Goal: Task Accomplishment & Management: Manage account settings

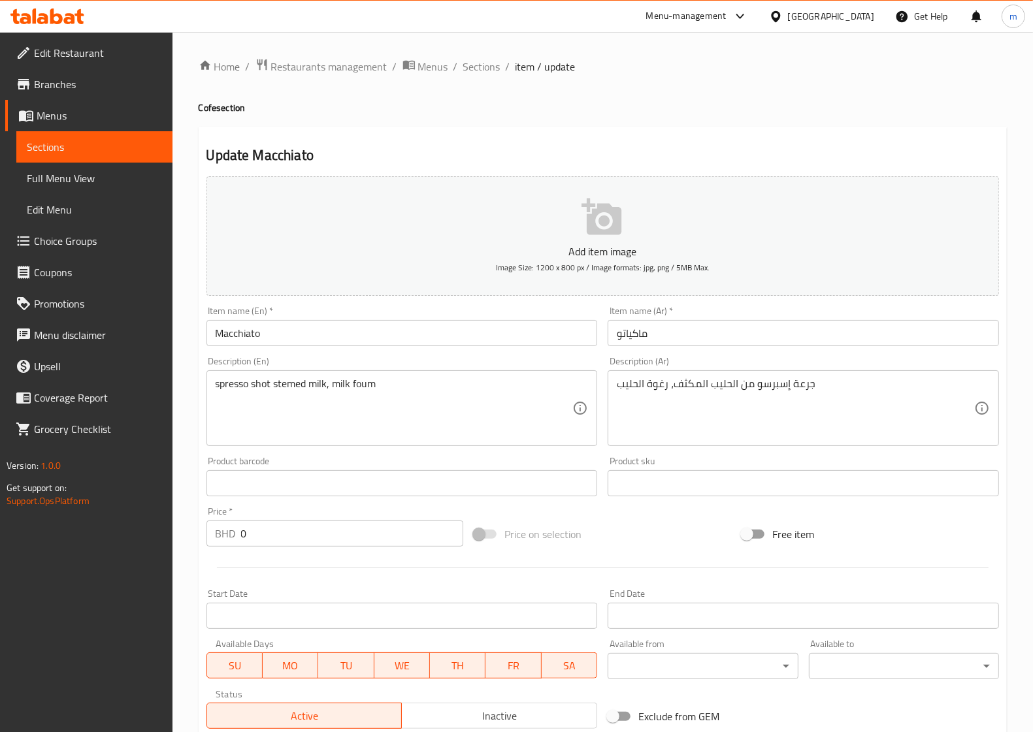
click at [54, 80] on span "Branches" at bounding box center [98, 84] width 128 height 16
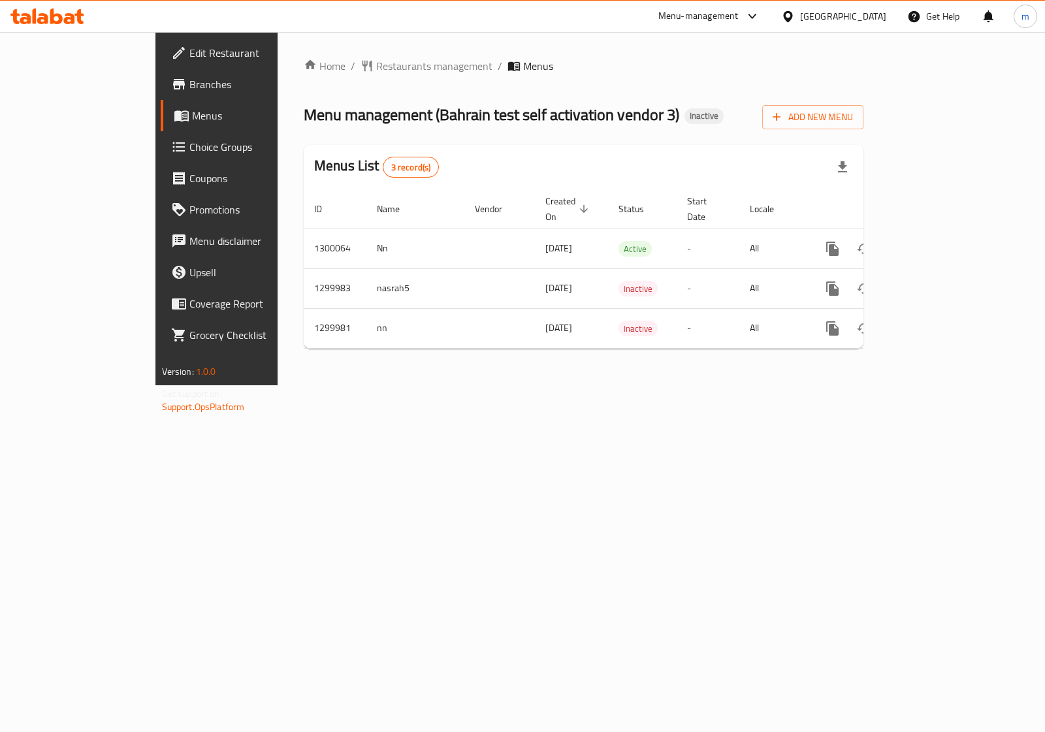
click at [189, 177] on span "Coupons" at bounding box center [254, 178] width 130 height 16
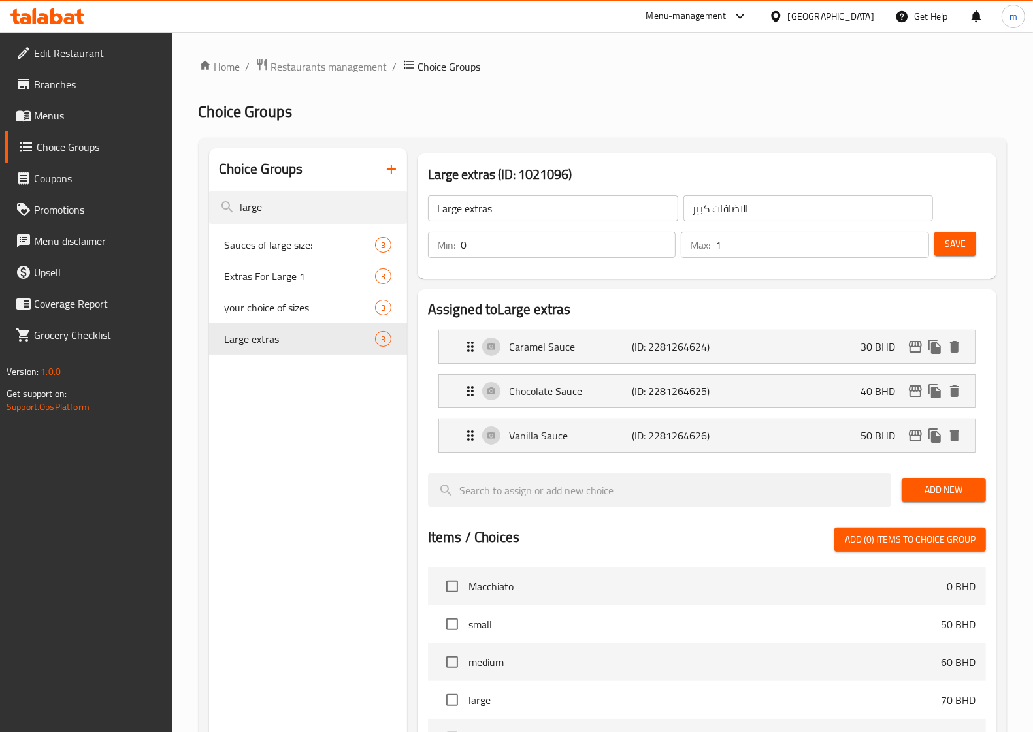
click at [80, 108] on span "Menus" at bounding box center [98, 116] width 128 height 16
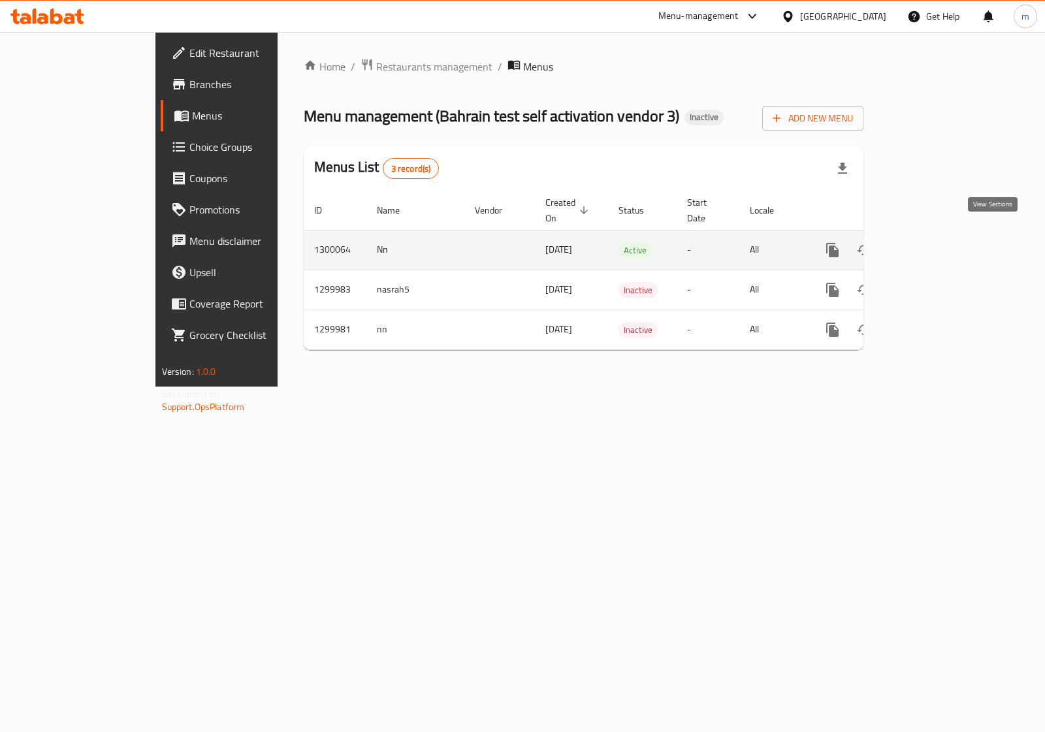
click at [935, 242] on icon "enhanced table" at bounding box center [927, 250] width 16 height 16
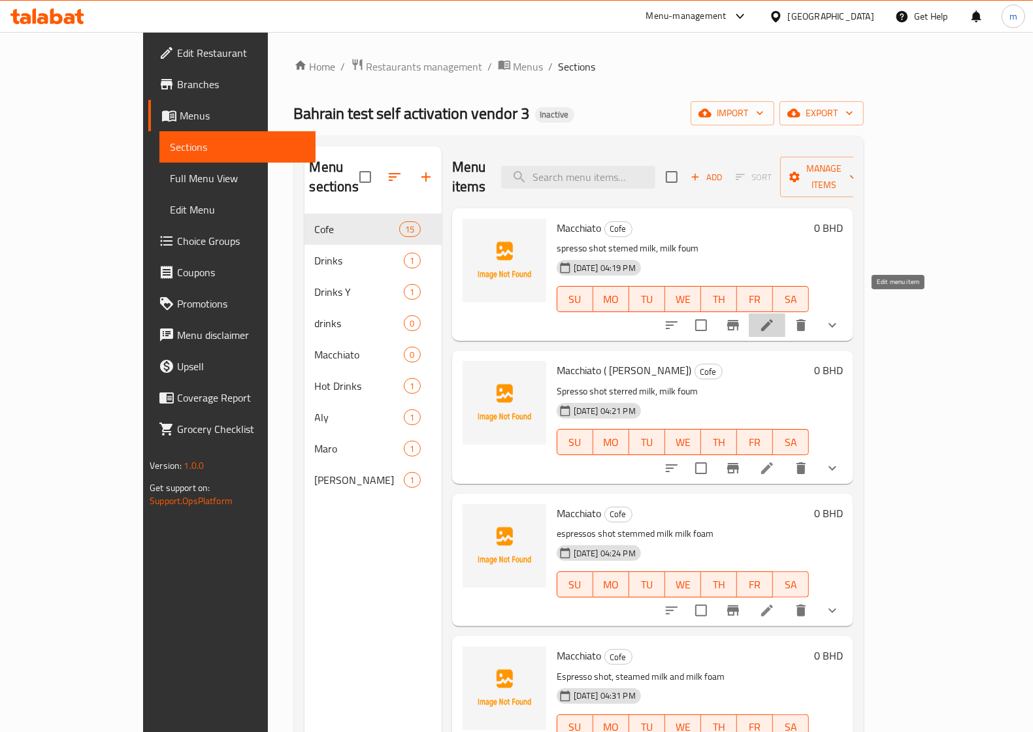
click at [775, 317] on icon at bounding box center [767, 325] width 16 height 16
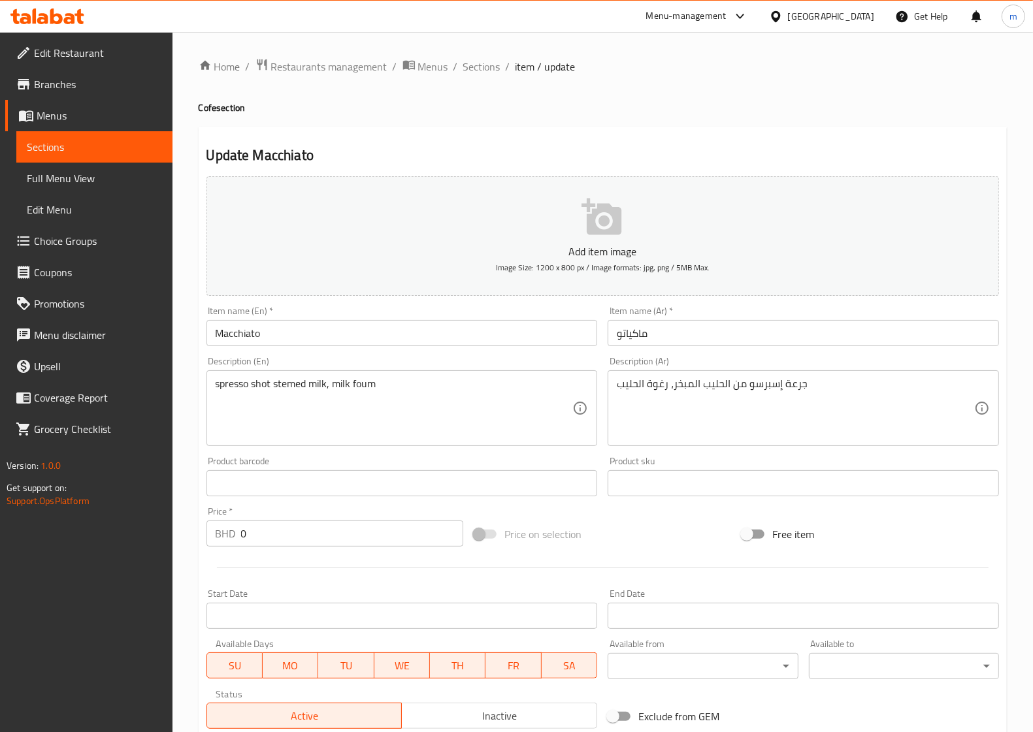
type input "1"
type input "إختيارك للسكر"
type input "1"
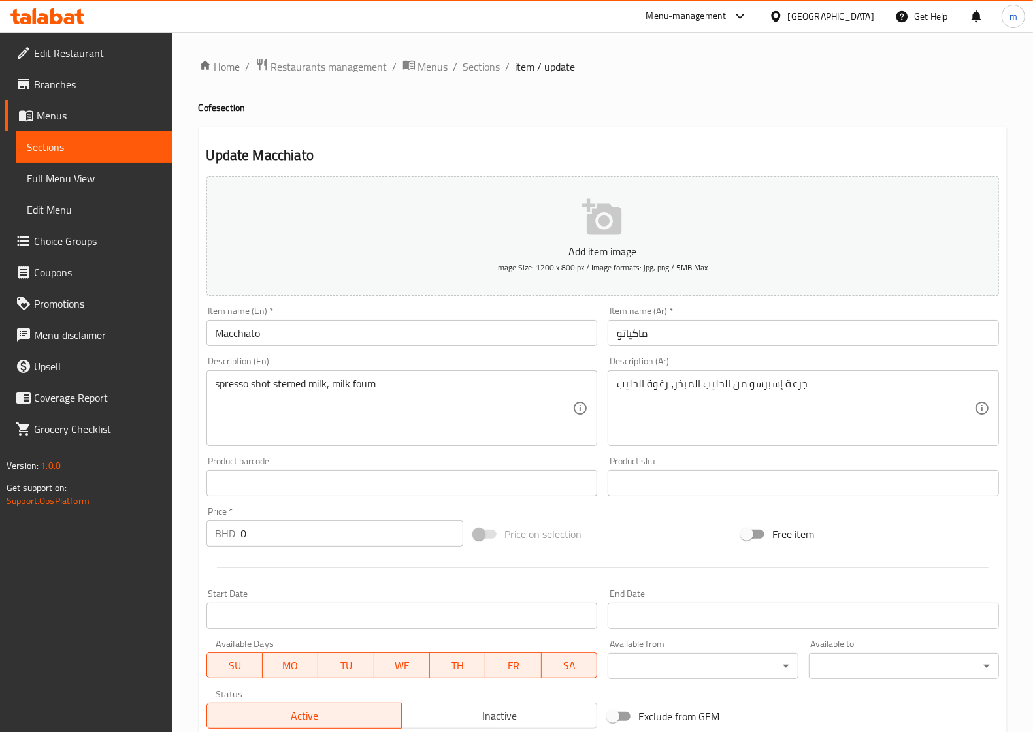
type input "إختيارك للسكر"
type input "1"
type input "إختيارك للسكر"
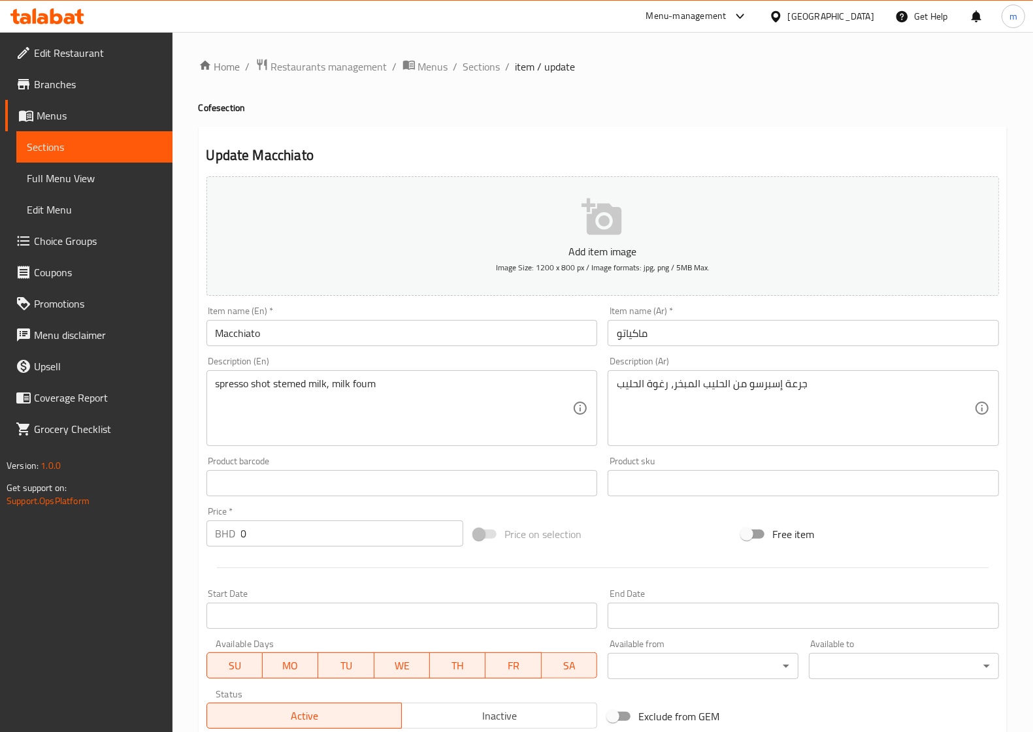
type input "1"
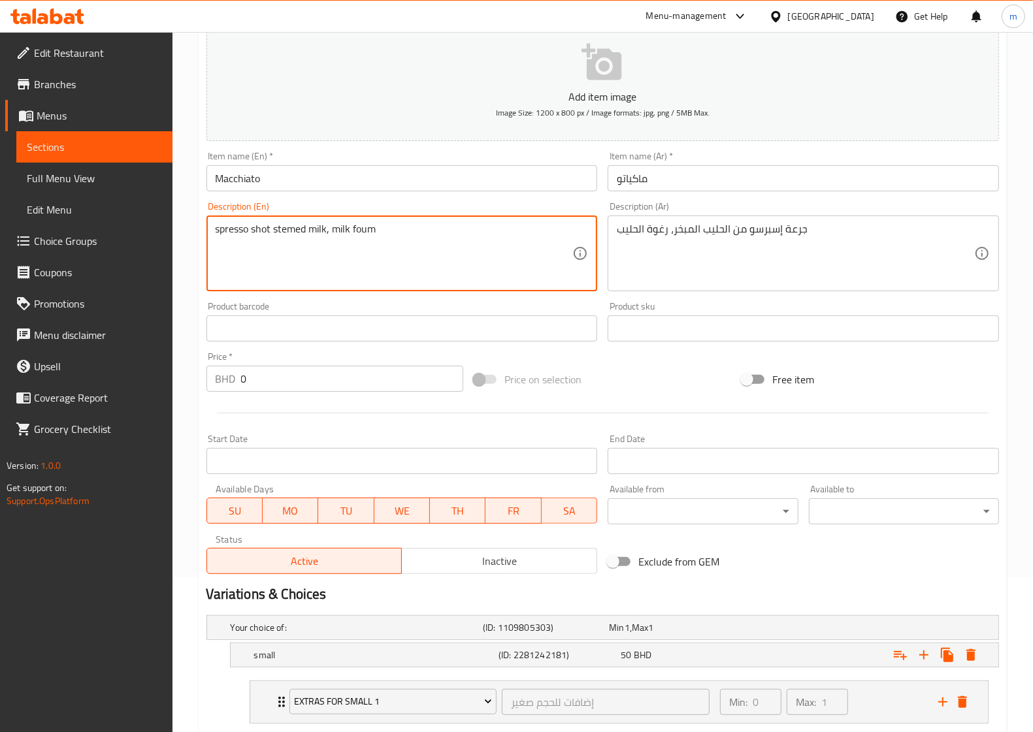
scroll to position [163, 0]
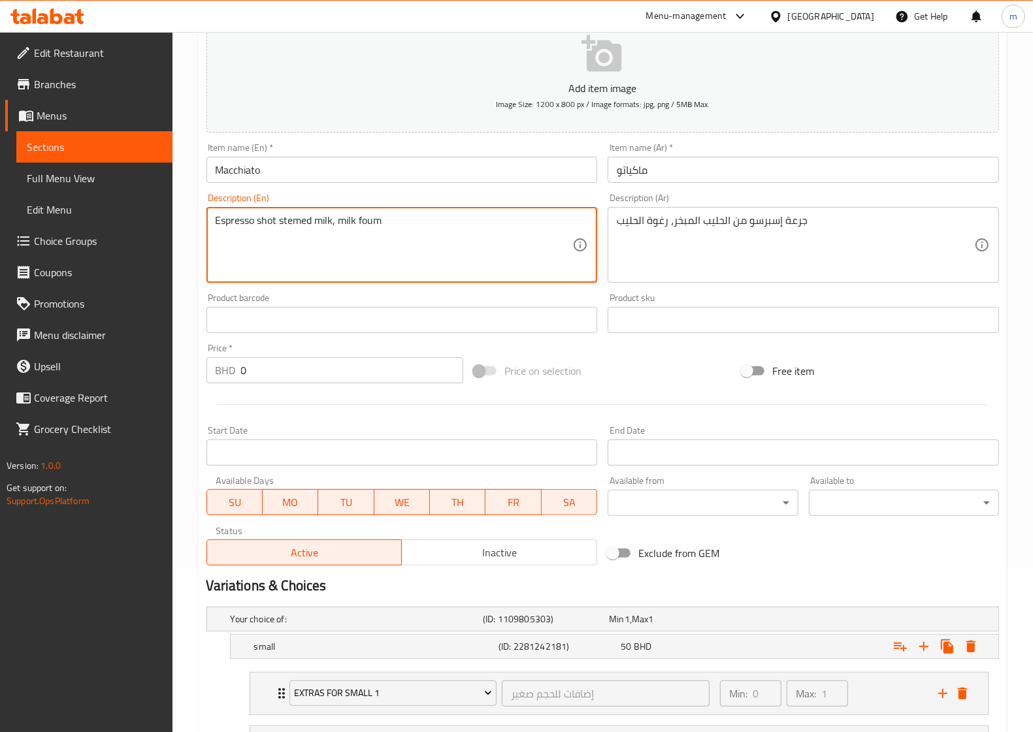
type textarea "Espresso shot stemed milk, milk foum"
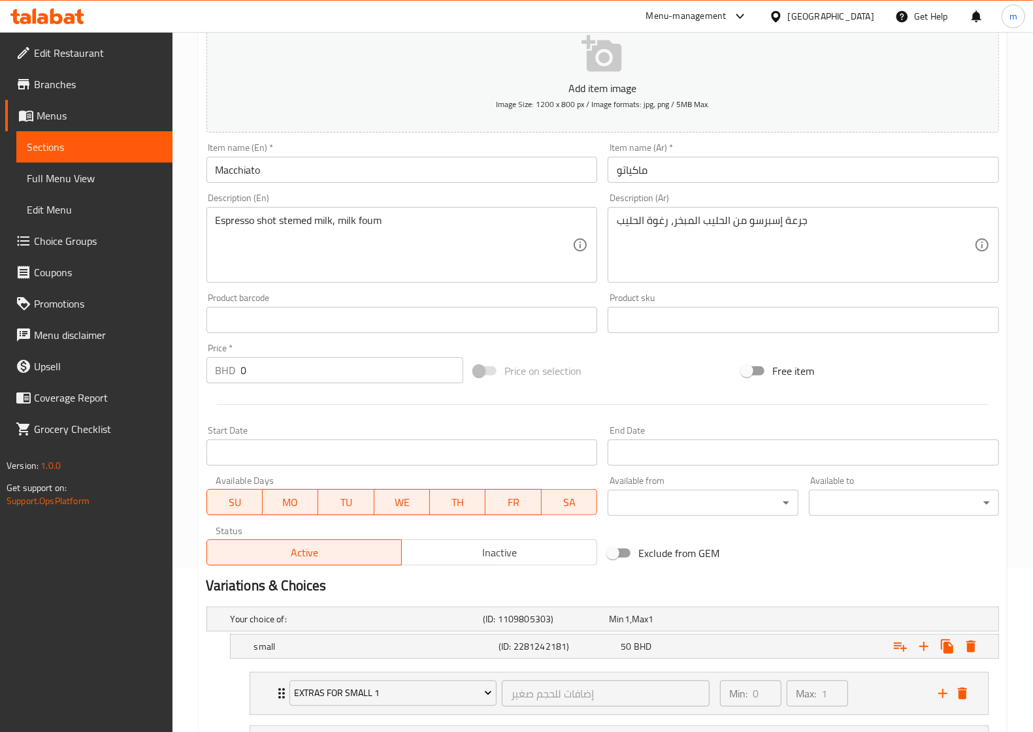
click at [268, 230] on textarea "Espresso shot stemed milk, milk foum" at bounding box center [394, 245] width 357 height 62
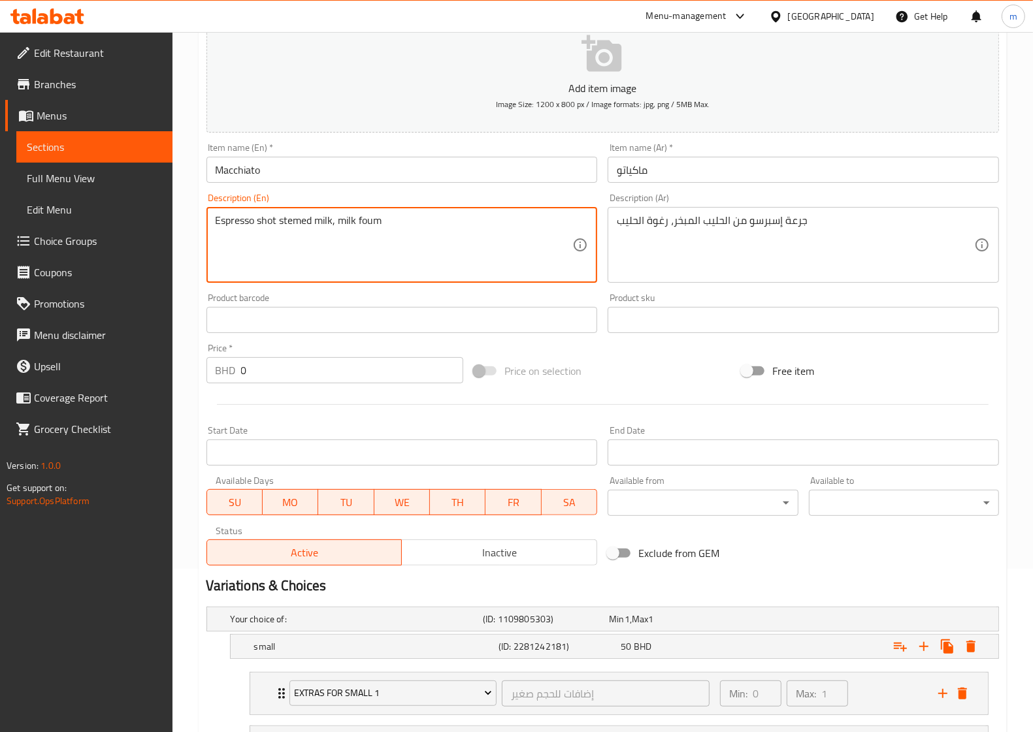
click at [268, 230] on textarea "Espresso shot stemed milk, milk foum" at bounding box center [394, 245] width 357 height 62
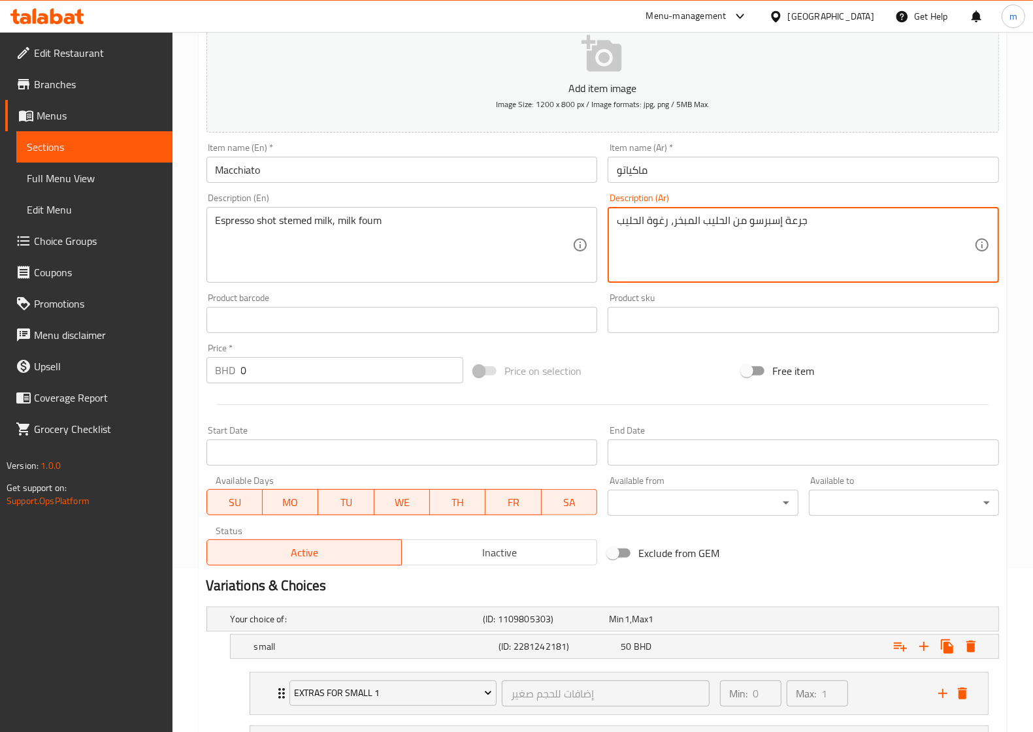
click at [690, 217] on textarea "جرعة إسبرسو من الحليب المبخر، رغوة الحليب" at bounding box center [795, 245] width 357 height 62
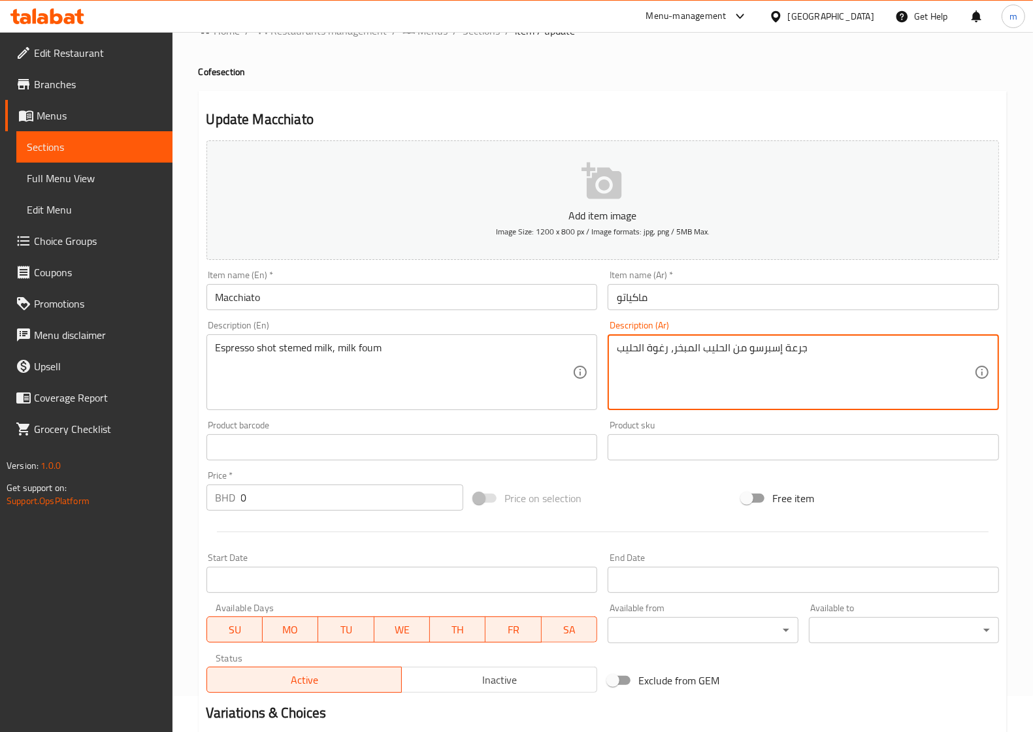
scroll to position [0, 0]
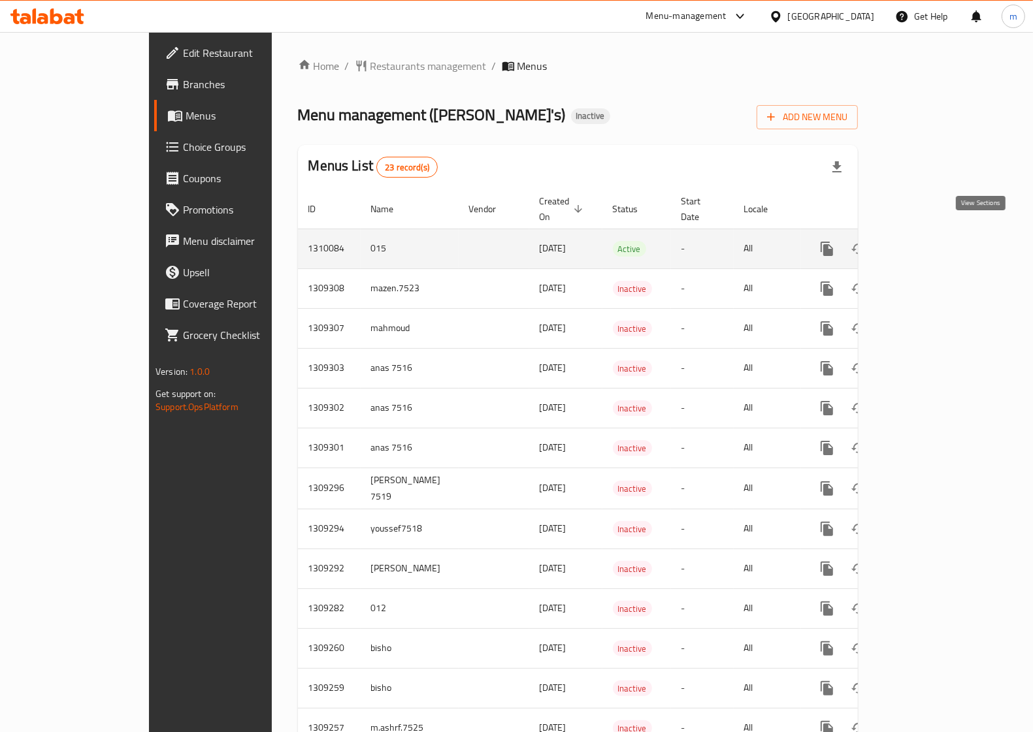
click at [929, 241] on icon "enhanced table" at bounding box center [921, 249] width 16 height 16
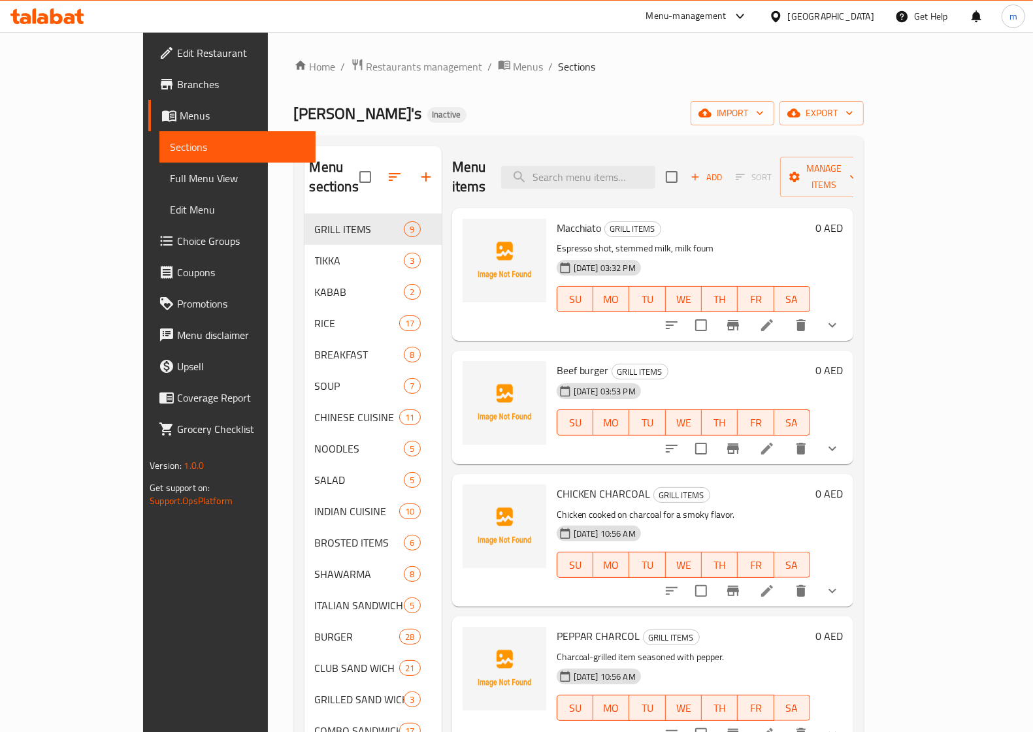
click at [180, 115] on span "Menus" at bounding box center [242, 116] width 125 height 16
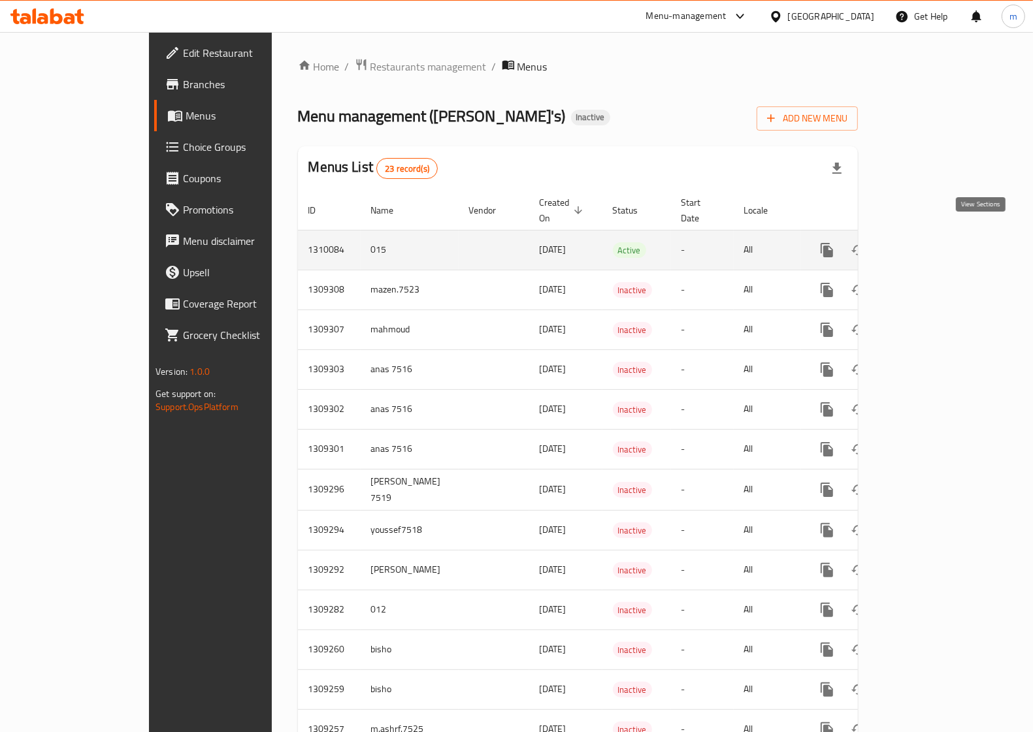
click at [927, 244] on icon "enhanced table" at bounding box center [921, 250] width 12 height 12
click at [929, 241] on icon "enhanced table" at bounding box center [921, 249] width 16 height 16
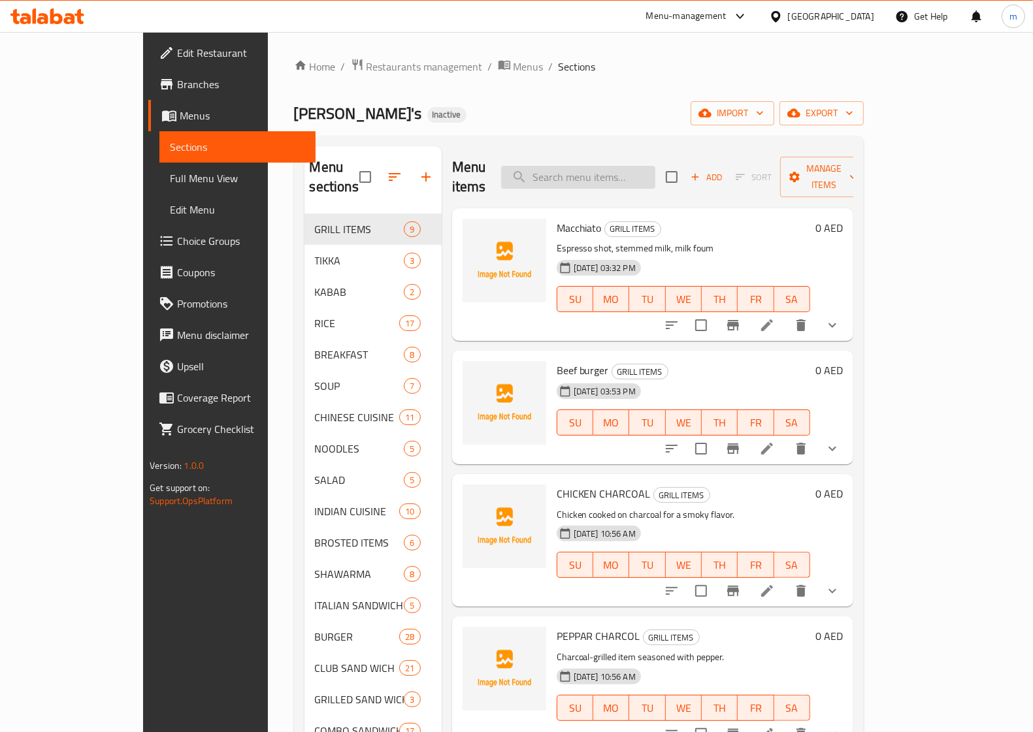
click at [627, 175] on input "search" at bounding box center [578, 177] width 154 height 23
paste input "Tenderloin"
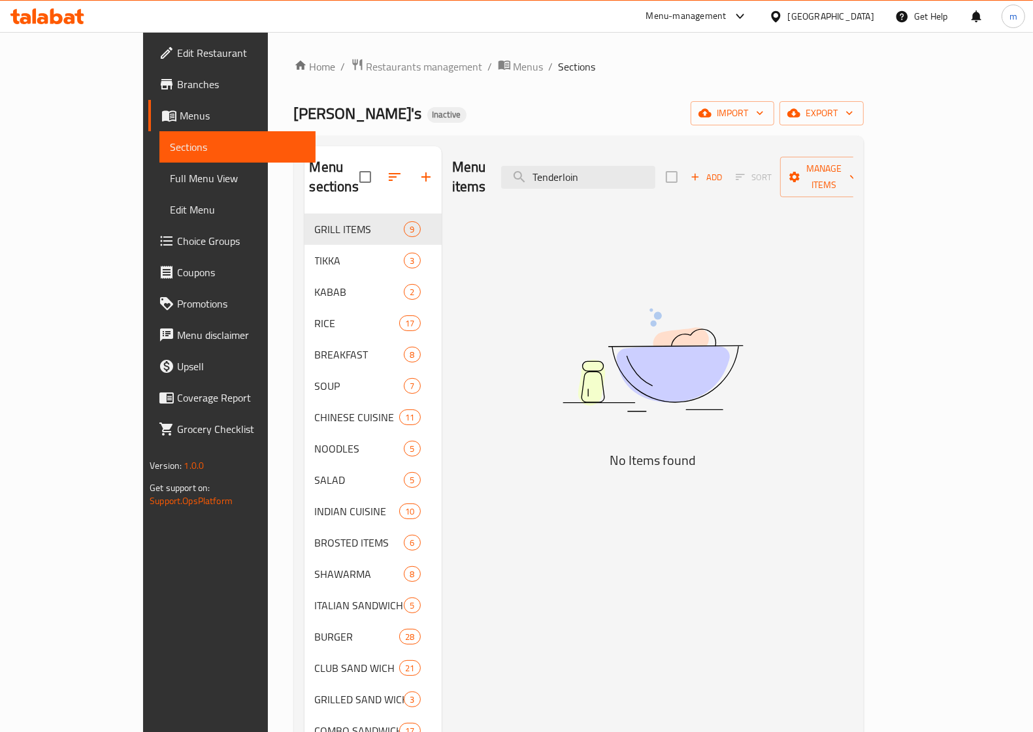
type input "Tenderloin"
click at [180, 120] on span "Menus" at bounding box center [242, 116] width 125 height 16
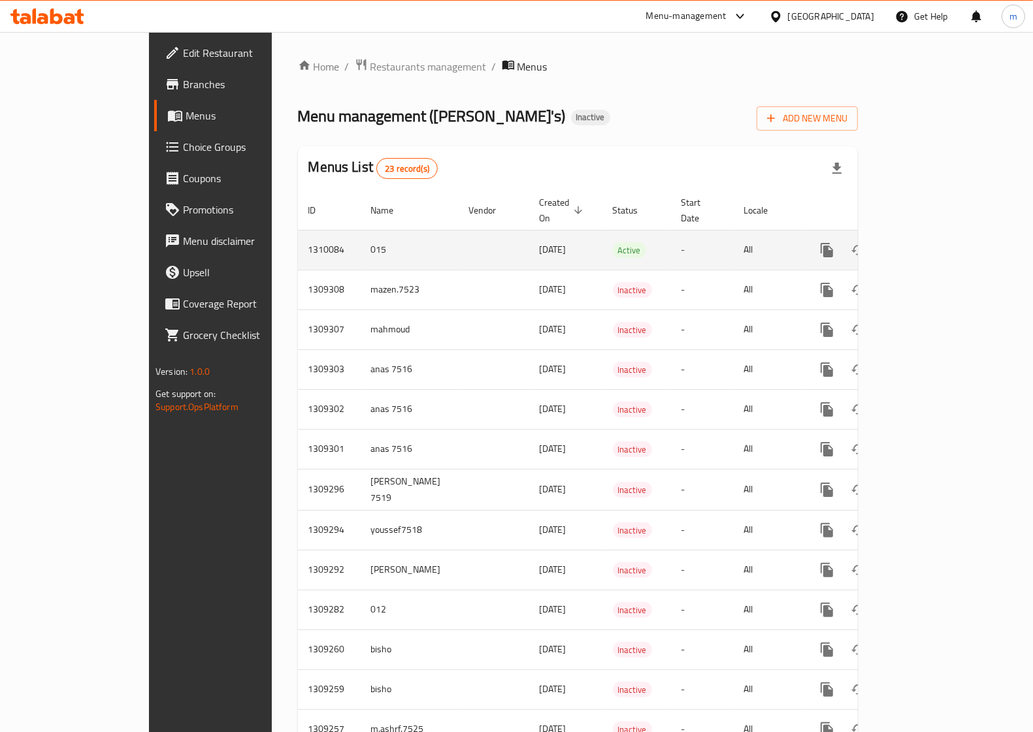
click at [927, 244] on icon "enhanced table" at bounding box center [921, 250] width 12 height 12
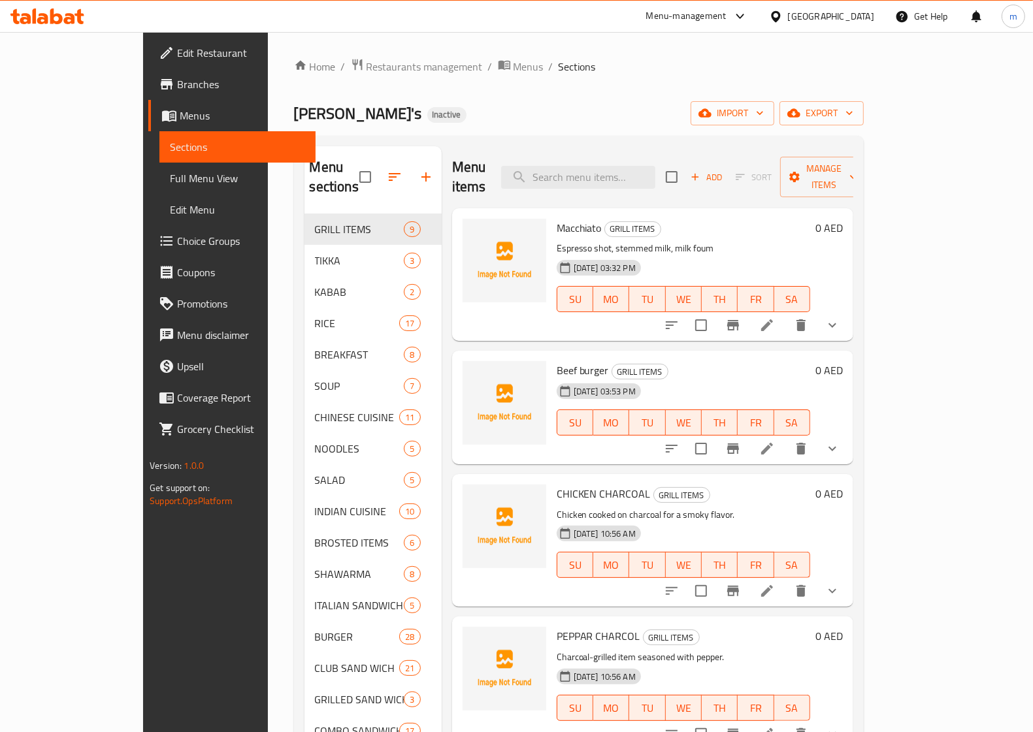
click at [170, 206] on span "Edit Menu" at bounding box center [237, 210] width 135 height 16
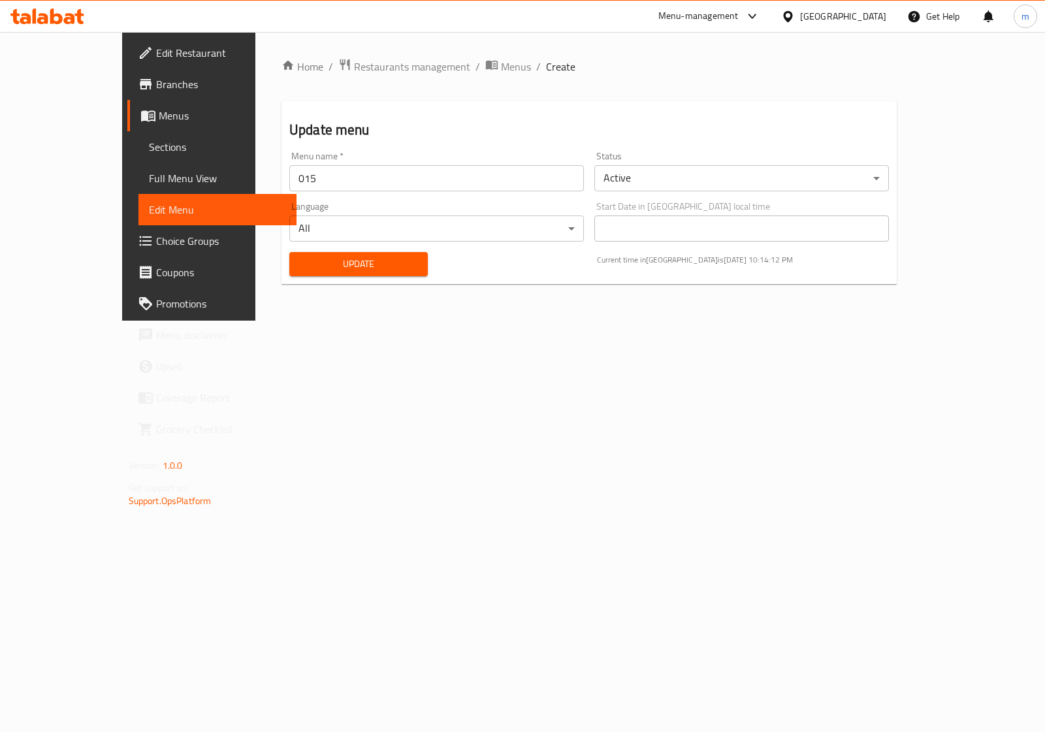
click at [149, 146] on span "Sections" at bounding box center [217, 147] width 137 height 16
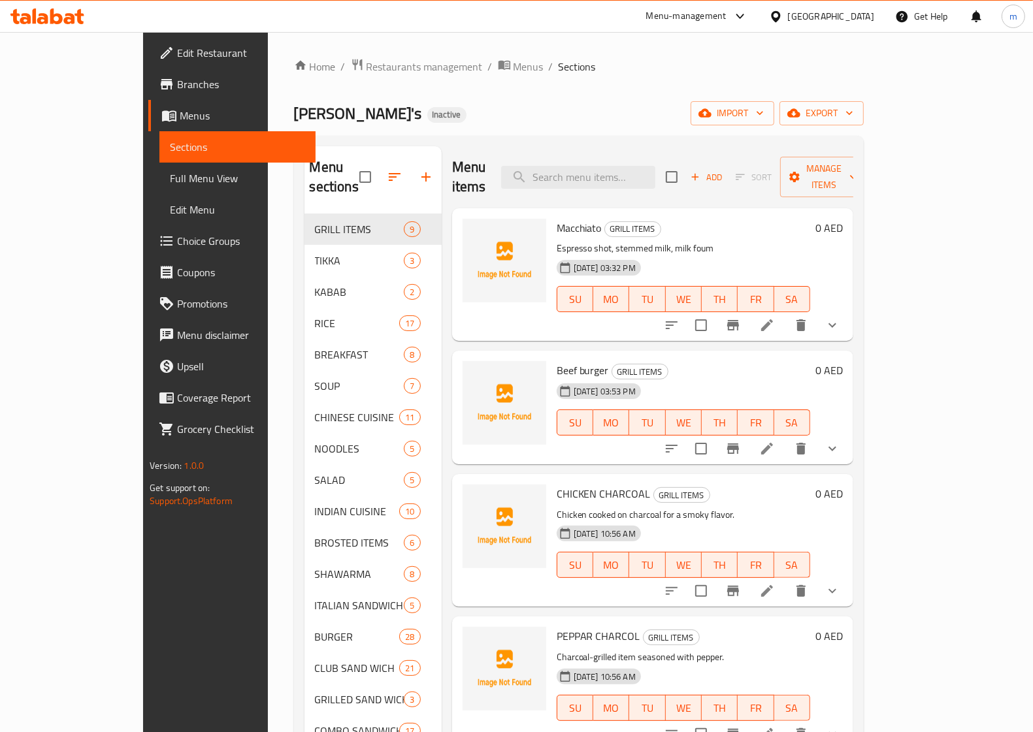
click at [170, 171] on span "Full Menu View" at bounding box center [237, 178] width 135 height 16
